Goal: Task Accomplishment & Management: Complete application form

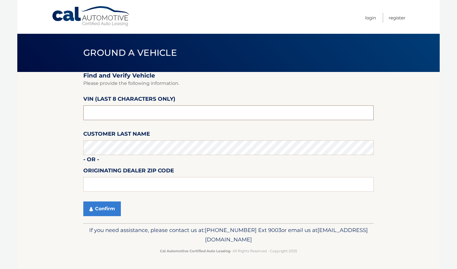
click at [106, 115] on input "text" at bounding box center [228, 112] width 291 height 15
type input "ns150464"
click at [96, 208] on button "Confirm" at bounding box center [102, 208] width 38 height 15
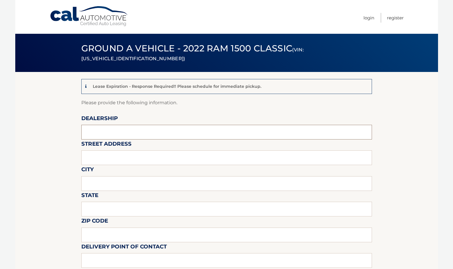
click at [105, 132] on input "text" at bounding box center [226, 132] width 291 height 15
type input "transitowne dcjr"
type input "7408 transit rd"
type input "williamsville"
type input "NY"
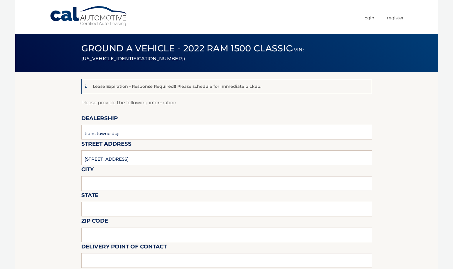
type input "14221"
type input "felix phil arcuri"
type input "7166348000"
type input "fparcuri@transitowne.com"
type input "$450"
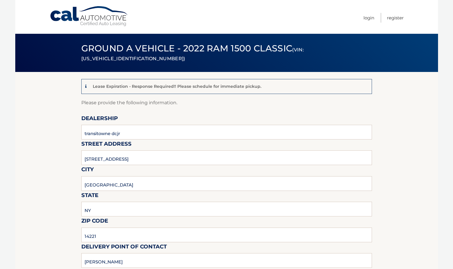
type input "julie reusch"
type input "jreusch@transitowne.com"
type input "please pick up monday thru thursday 9 to 5 and saturday 9 to5"
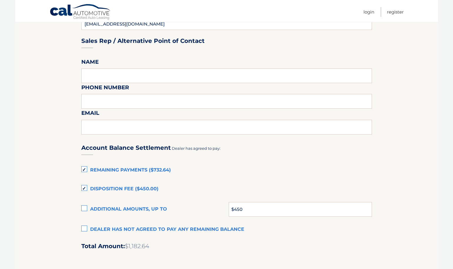
scroll to position [323, 0]
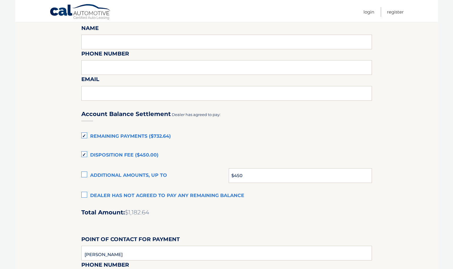
click at [85, 137] on label "Remaining Payments ($732.64)" at bounding box center [226, 137] width 291 height 12
click at [0, 0] on input "Remaining Payments ($732.64)" at bounding box center [0, 0] width 0 height 0
click at [84, 152] on label "Disposition Fee ($450.00)" at bounding box center [226, 155] width 291 height 12
click at [0, 0] on input "Disposition Fee ($450.00)" at bounding box center [0, 0] width 0 height 0
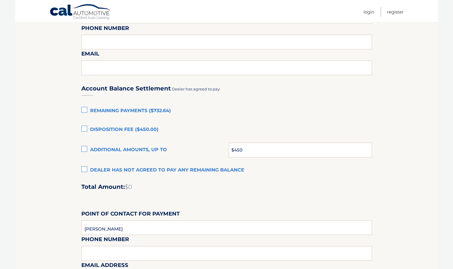
scroll to position [352, 0]
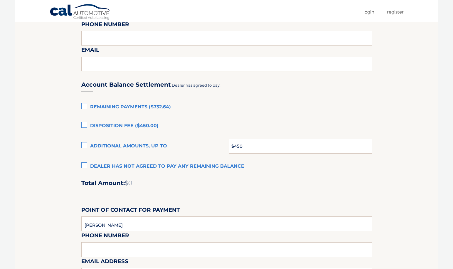
click at [83, 164] on label "Dealer has not agreed to pay any remaining balance" at bounding box center [226, 167] width 291 height 12
click at [0, 0] on input "Dealer has not agreed to pay any remaining balance" at bounding box center [0, 0] width 0 height 0
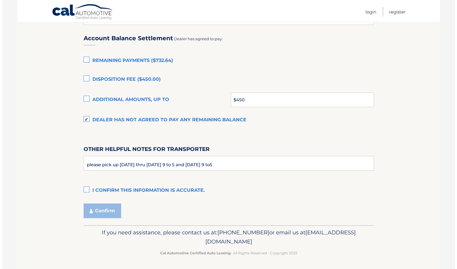
scroll to position [400, 0]
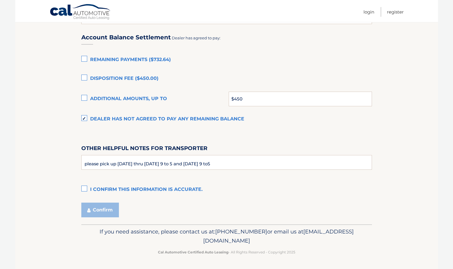
click at [84, 190] on label "I confirm this information is accurate." at bounding box center [226, 190] width 291 height 12
click at [0, 0] on input "I confirm this information is accurate." at bounding box center [0, 0] width 0 height 0
click at [97, 209] on button "Confirm" at bounding box center [100, 210] width 38 height 15
